Goal: Check status: Check status

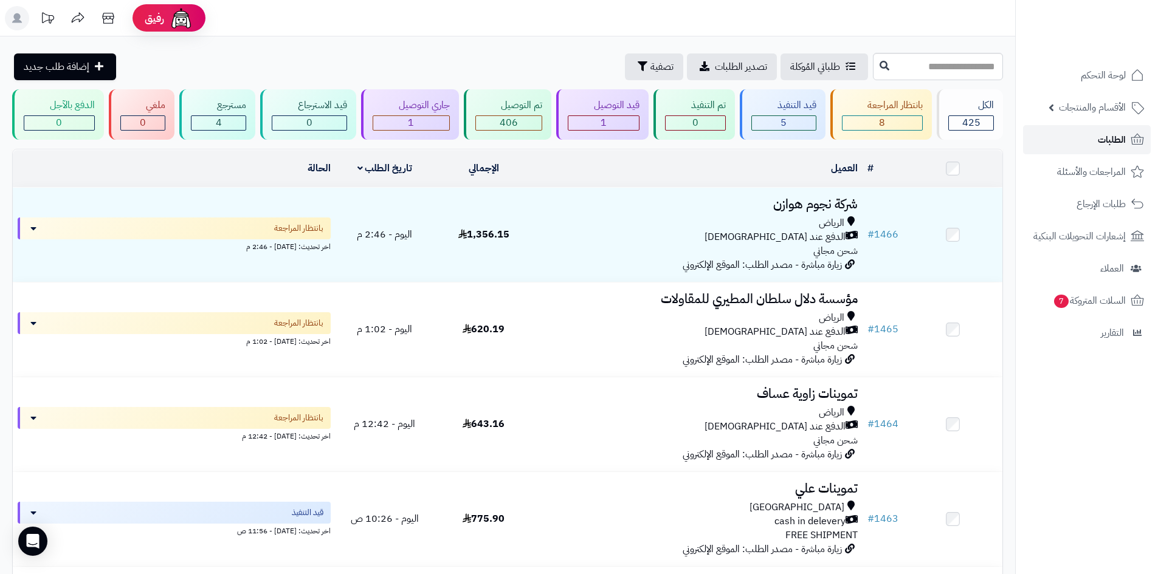
click at [1053, 140] on link "الطلبات" at bounding box center [1087, 139] width 128 height 29
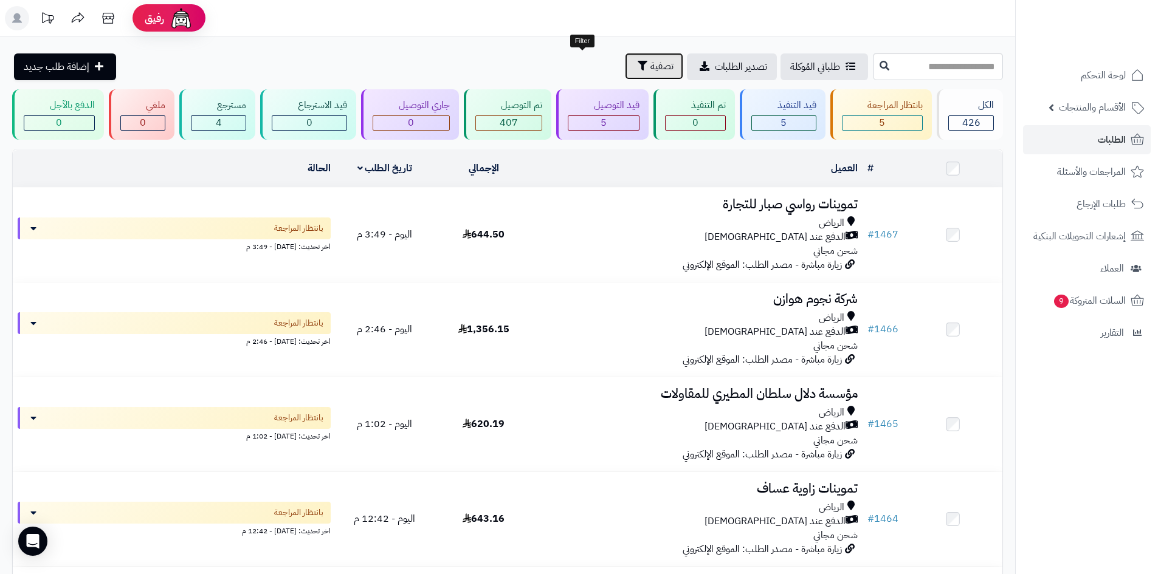
click at [650, 69] on span "تصفية" at bounding box center [661, 66] width 23 height 15
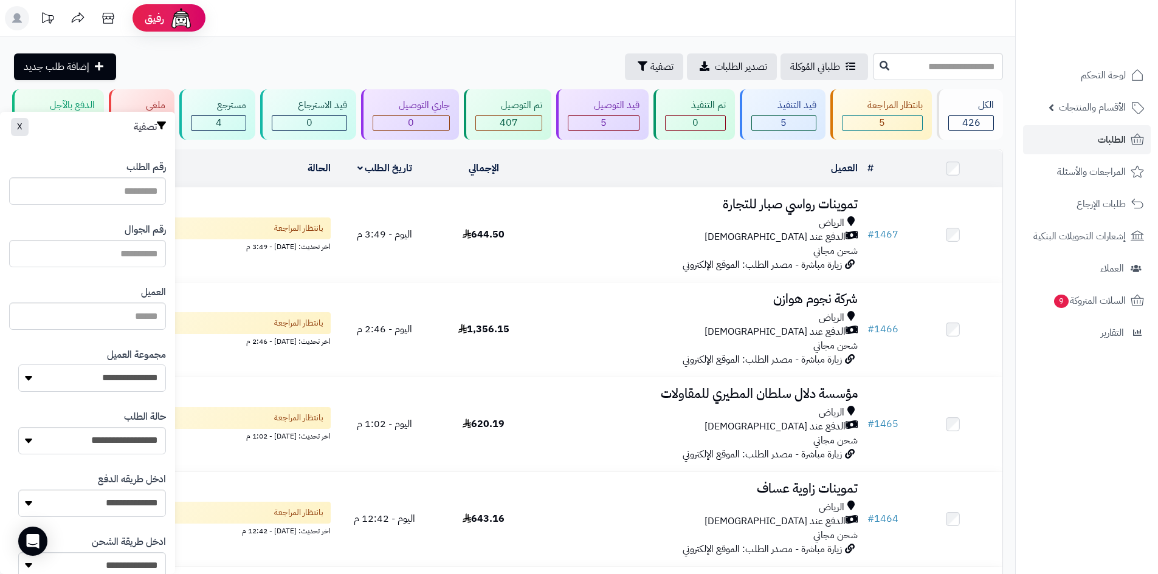
drag, startPoint x: 117, startPoint y: 382, endPoint x: 114, endPoint y: 391, distance: 9.4
click at [117, 382] on select "**********" at bounding box center [92, 378] width 148 height 27
select select "*"
click at [18, 365] on select "**********" at bounding box center [92, 378] width 148 height 27
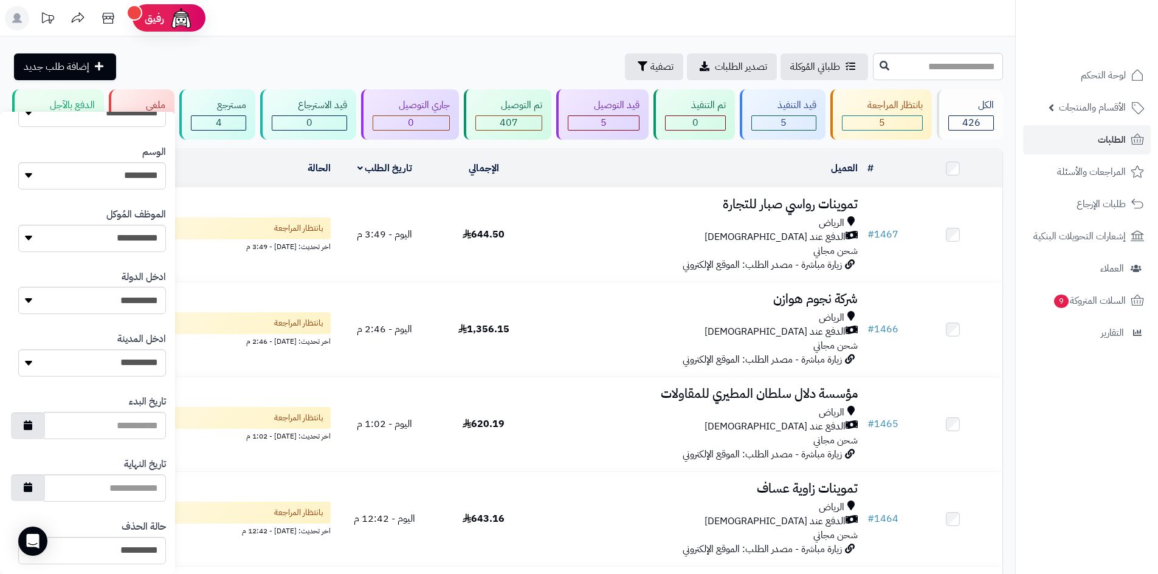
scroll to position [517, 0]
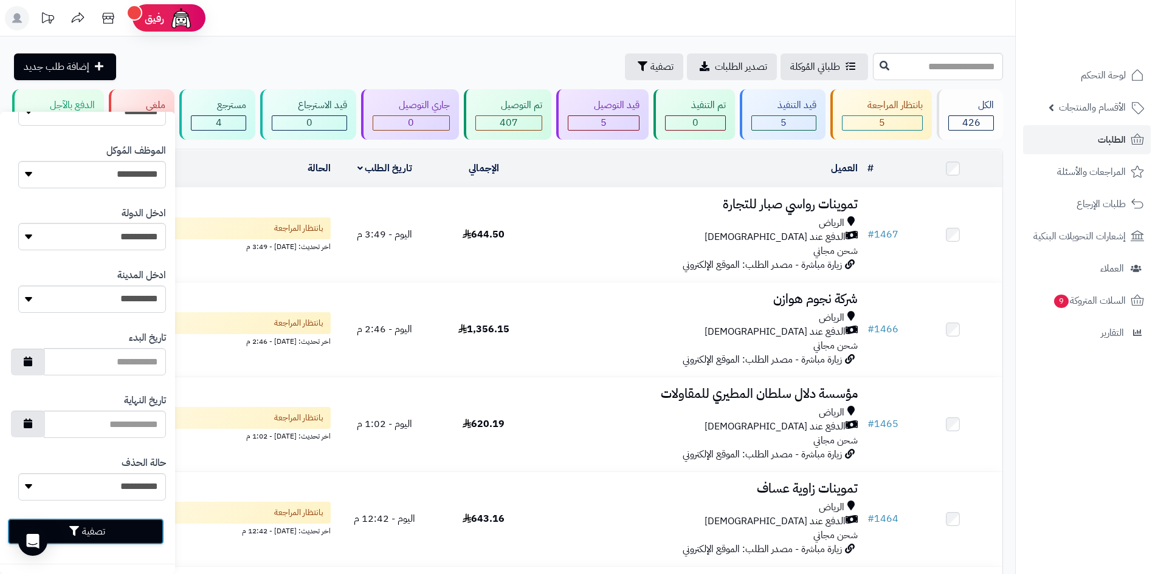
click at [145, 537] on button "تصفية" at bounding box center [85, 531] width 157 height 27
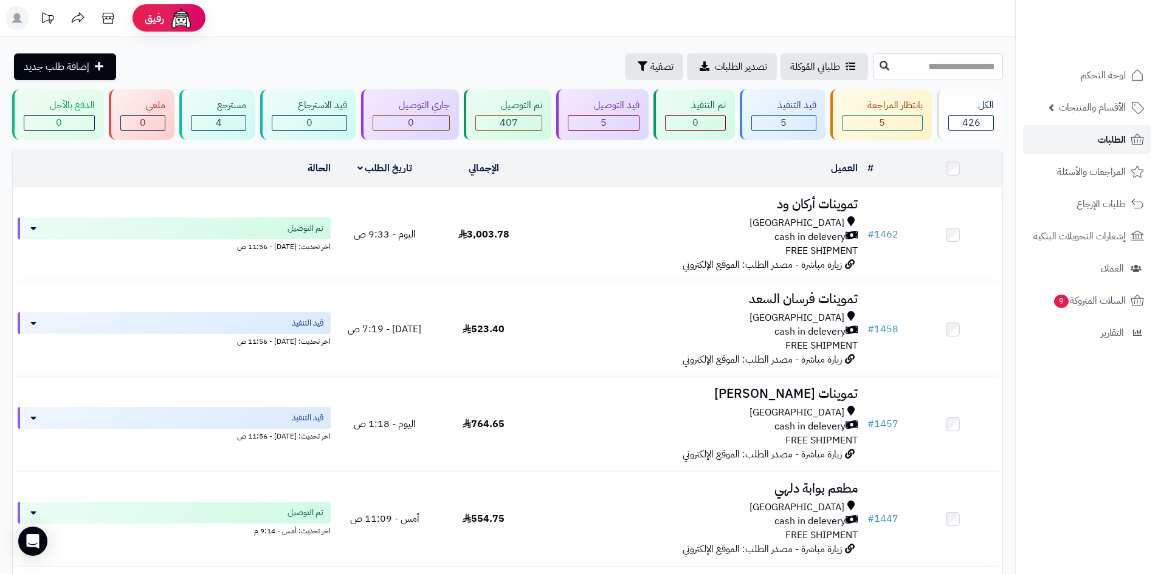
click at [1082, 139] on link "الطلبات" at bounding box center [1087, 139] width 128 height 29
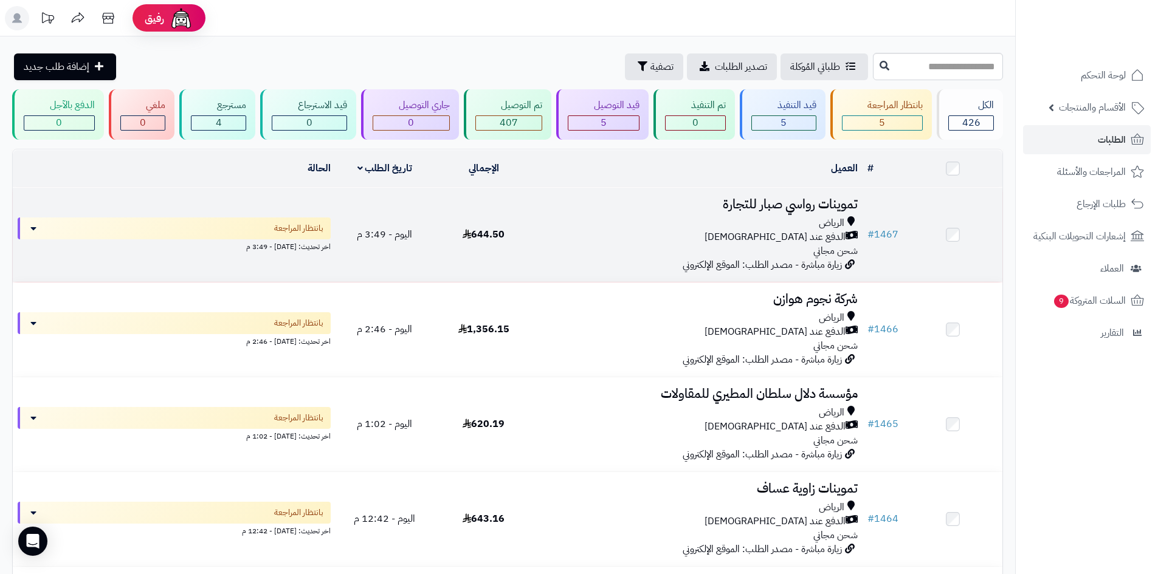
click at [597, 242] on div "الرياض الدفع عند الاستلام شحن مجاني" at bounding box center [698, 237] width 320 height 42
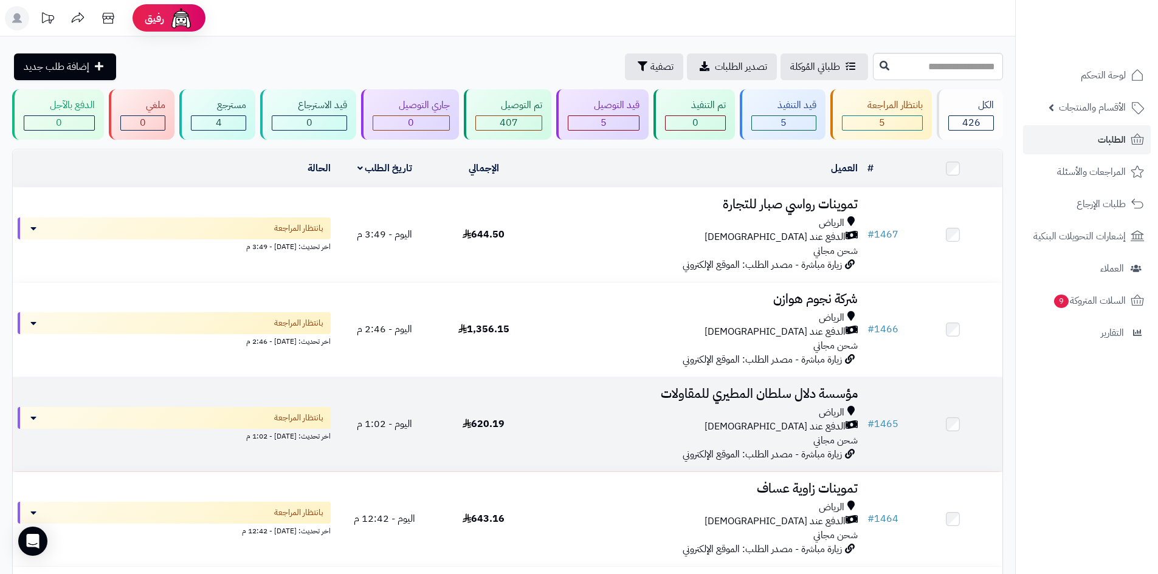
click at [655, 406] on div "الرياض" at bounding box center [698, 413] width 320 height 14
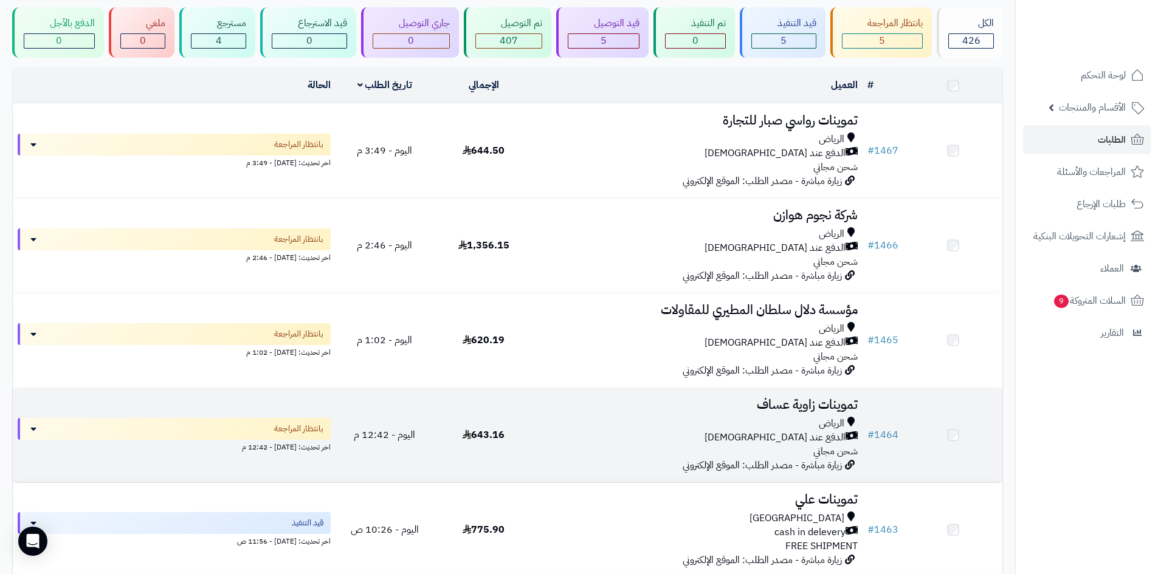
scroll to position [182, 0]
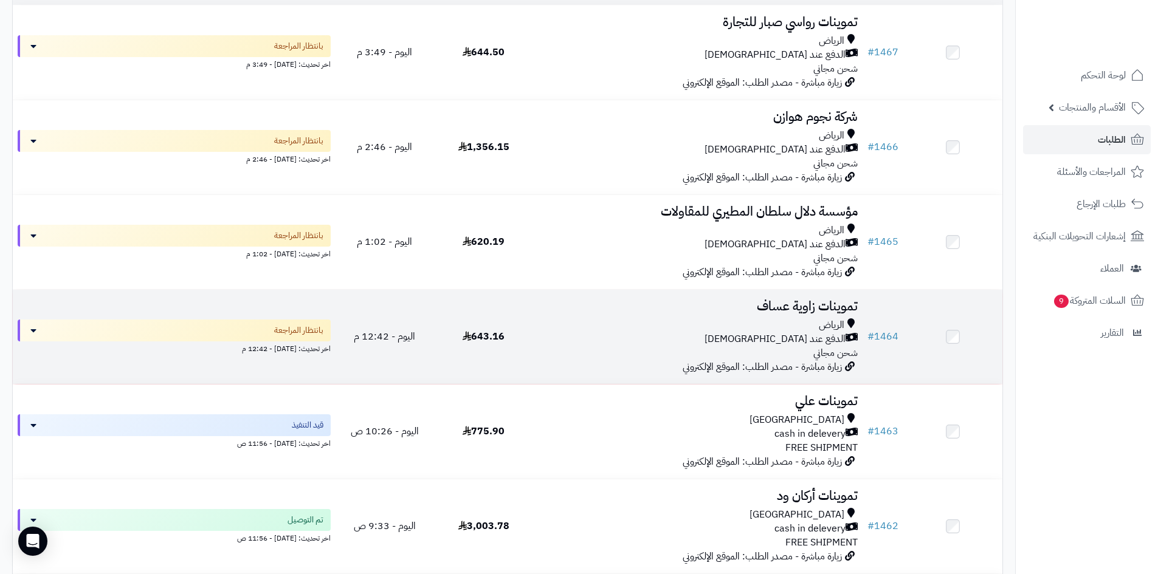
click at [675, 326] on div "الرياض" at bounding box center [698, 325] width 320 height 14
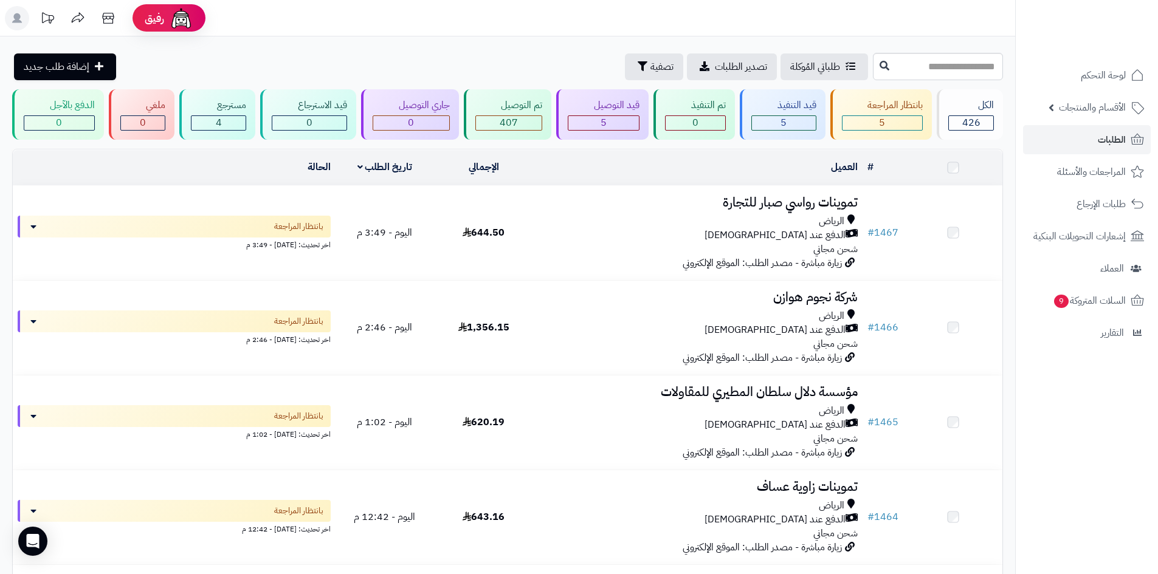
scroll to position [182, 0]
